Goal: Check status: Check status

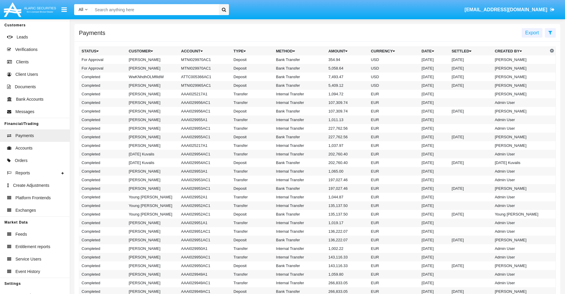
click at [550, 32] on icon at bounding box center [550, 32] width 4 height 5
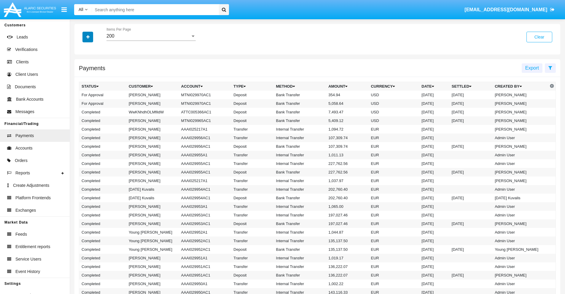
click at [88, 37] on icon "button" at bounding box center [87, 37] width 3 height 4
click at [91, 101] on span "Date" at bounding box center [91, 100] width 10 height 7
click at [82, 103] on input "Date" at bounding box center [81, 103] width 0 height 0
checkbox input "true"
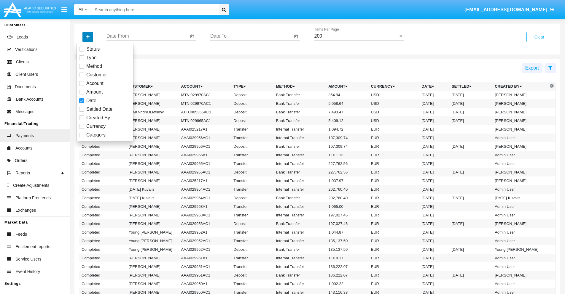
click at [88, 37] on icon "button" at bounding box center [87, 37] width 3 height 4
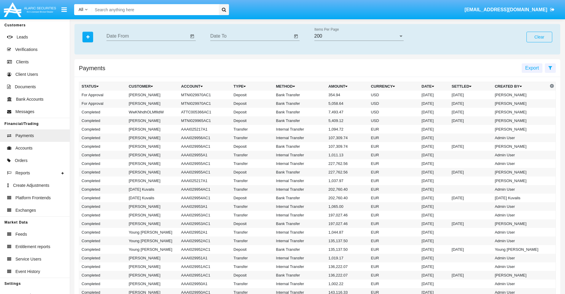
click at [147, 36] on input "Date From" at bounding box center [147, 35] width 82 height 5
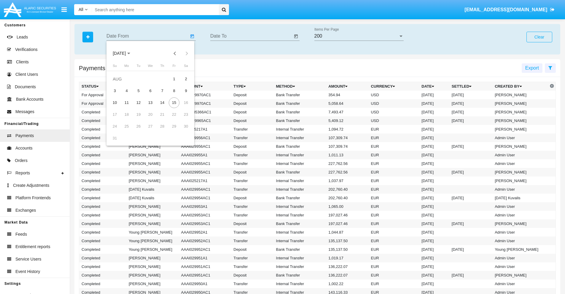
click at [125, 53] on span "[DATE]" at bounding box center [119, 53] width 13 height 5
click at [181, 131] on div "2025" at bounding box center [181, 131] width 19 height 11
click at [119, 84] on div "JAN" at bounding box center [119, 83] width 19 height 11
click at [138, 91] on div "7" at bounding box center [138, 91] width 11 height 11
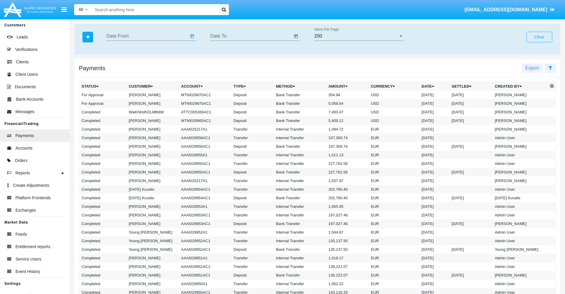
type input "[DATE]"
click at [251, 36] on input "Date To" at bounding box center [251, 35] width 82 height 5
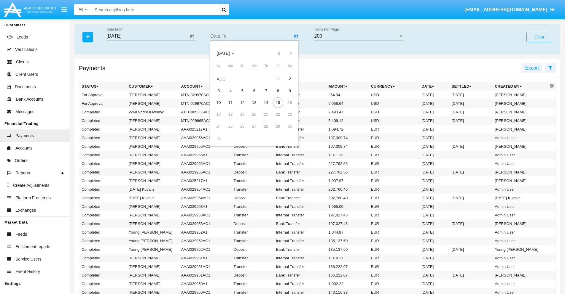
click at [228, 53] on span "[DATE]" at bounding box center [222, 53] width 13 height 5
click at [285, 131] on div "2025" at bounding box center [285, 131] width 19 height 11
click at [223, 84] on div "JAN" at bounding box center [223, 83] width 19 height 11
click at [242, 91] on div "7" at bounding box center [242, 91] width 11 height 11
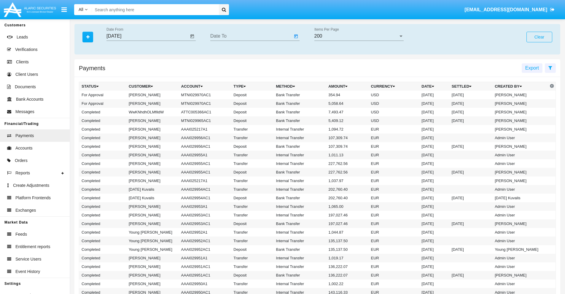
type input "[DATE]"
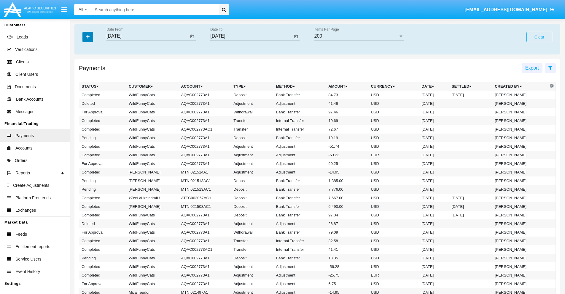
click at [88, 37] on icon "button" at bounding box center [87, 37] width 3 height 4
